Goal: Information Seeking & Learning: Learn about a topic

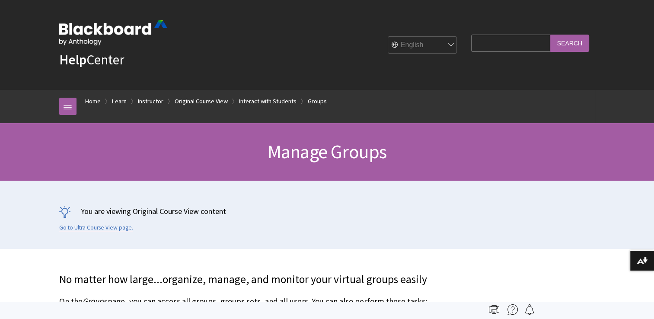
click at [502, 42] on input "Search Query" at bounding box center [510, 43] width 79 height 17
type input "facilitator"
click at [550, 35] on input "Search" at bounding box center [569, 43] width 39 height 17
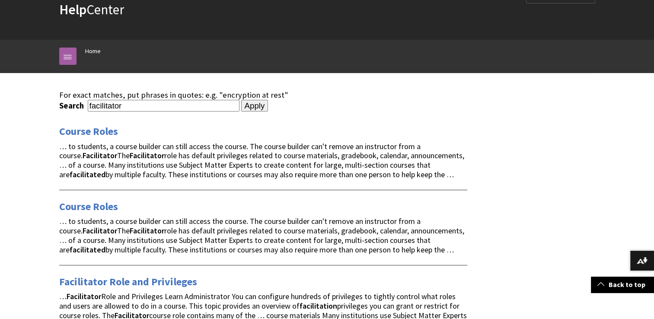
scroll to position [43, 0]
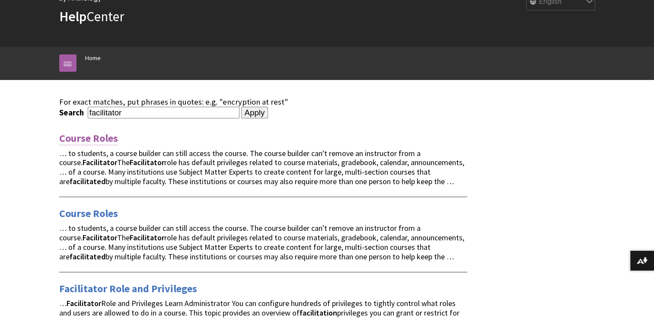
click at [95, 134] on link "Course Roles" at bounding box center [88, 138] width 59 height 14
click at [159, 287] on link "Facilitator Role and Privileges" at bounding box center [128, 289] width 138 height 14
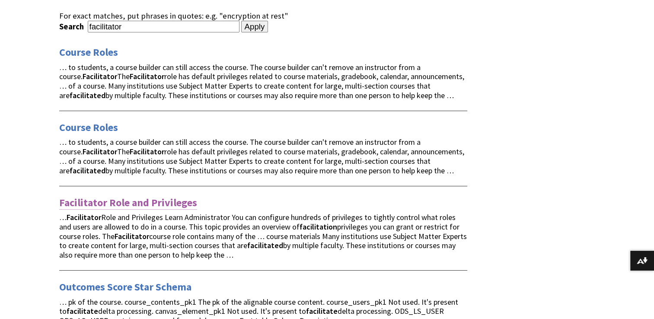
scroll to position [130, 0]
click at [178, 199] on link "Facilitator Role and Privileges" at bounding box center [128, 202] width 138 height 14
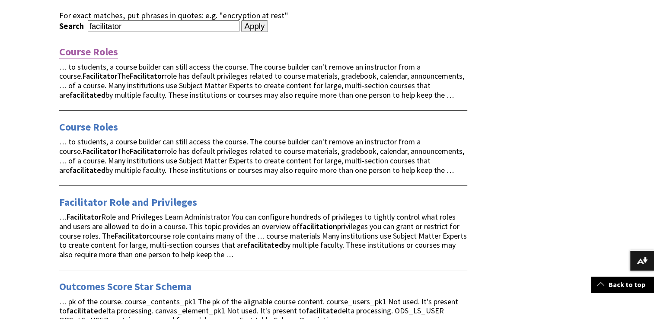
click at [93, 51] on link "Course Roles" at bounding box center [88, 52] width 59 height 14
click at [96, 127] on link "Course Roles" at bounding box center [88, 127] width 59 height 14
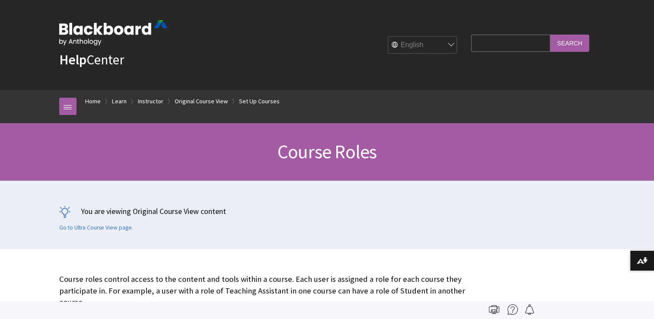
scroll to position [1273, 0]
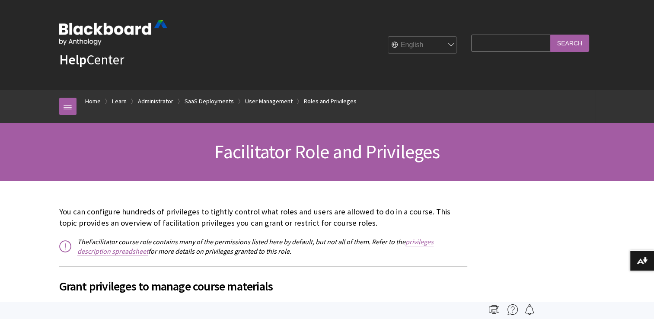
click at [121, 253] on link "privileges description spreadsheet" at bounding box center [255, 246] width 356 height 19
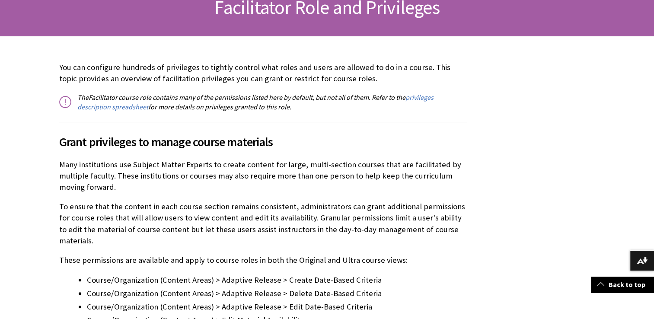
scroll to position [173, 0]
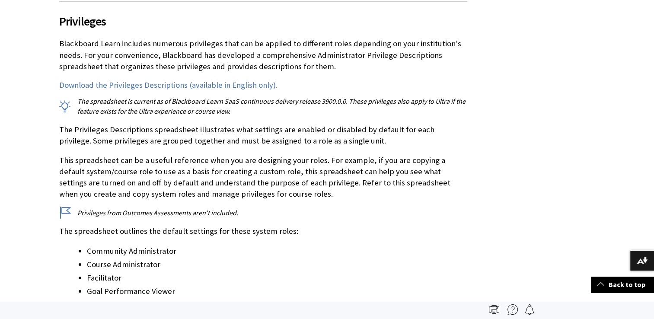
scroll to position [1192, 0]
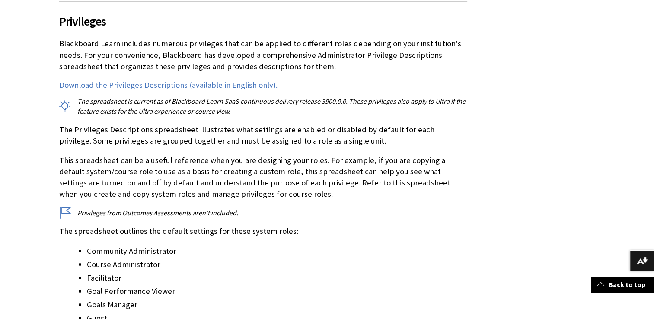
drag, startPoint x: 467, startPoint y: 96, endPoint x: 460, endPoint y: 203, distance: 107.9
click at [229, 83] on link "Download the Privileges Descriptions (available in English only)." at bounding box center [168, 85] width 218 height 10
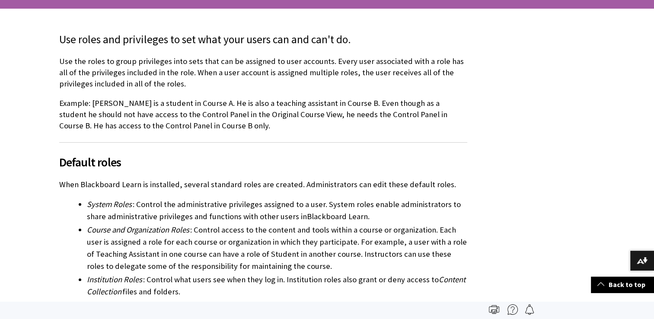
scroll to position [28, 0]
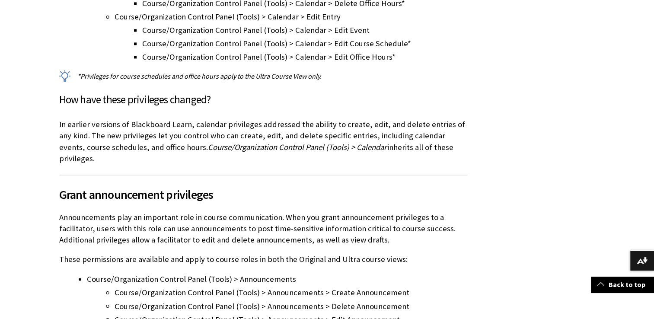
scroll to position [1384, 0]
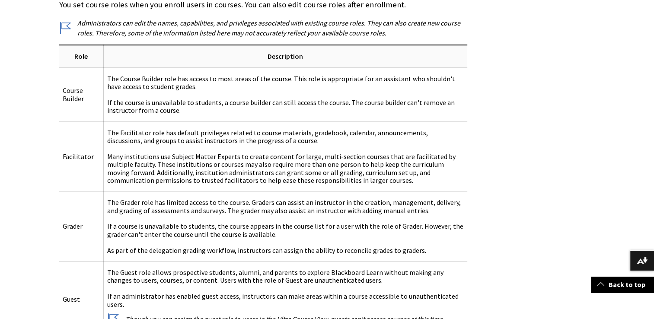
scroll to position [519, 0]
